Goal: Check status: Check status

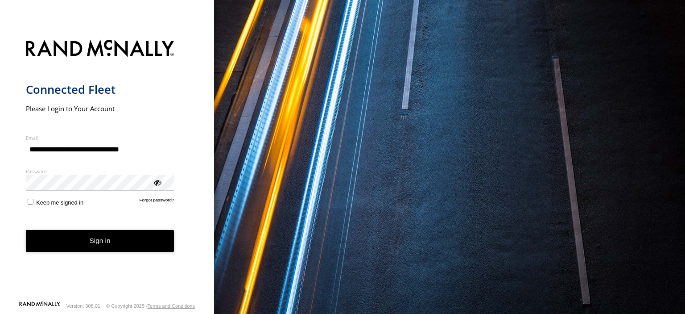
click at [123, 256] on form "**********" at bounding box center [107, 167] width 163 height 266
click at [124, 241] on button "Sign in" at bounding box center [100, 241] width 149 height 22
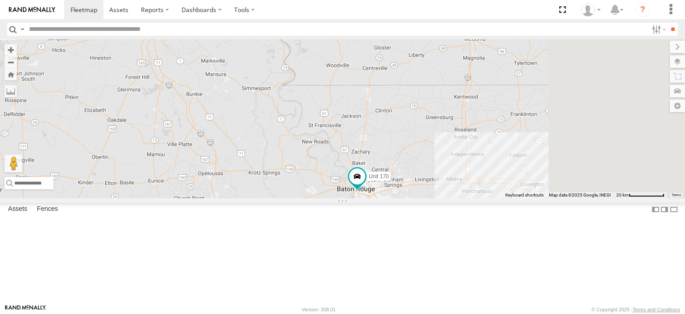
drag, startPoint x: 452, startPoint y: 259, endPoint x: 362, endPoint y: 170, distance: 126.5
click at [362, 170] on div "Unit 170" at bounding box center [342, 118] width 685 height 159
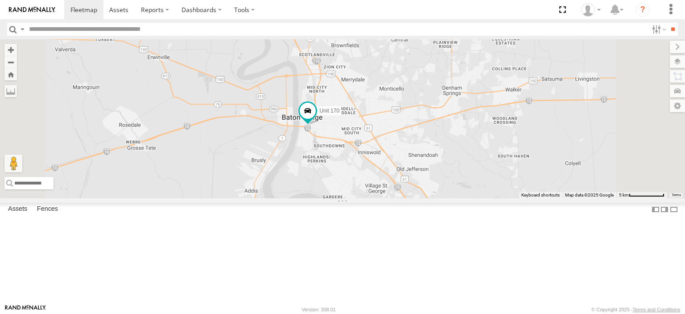
drag, startPoint x: 421, startPoint y: 221, endPoint x: 376, endPoint y: 189, distance: 55.9
click at [376, 189] on div "Unit 170" at bounding box center [342, 118] width 685 height 159
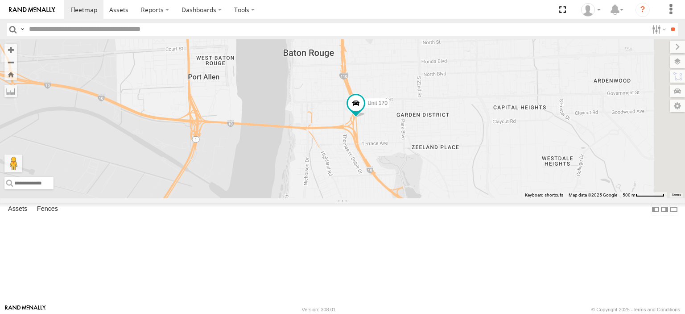
drag, startPoint x: 503, startPoint y: 117, endPoint x: 457, endPoint y: 247, distance: 137.4
click at [457, 198] on div "Unit 170" at bounding box center [342, 118] width 685 height 159
